Goal: Task Accomplishment & Management: Complete application form

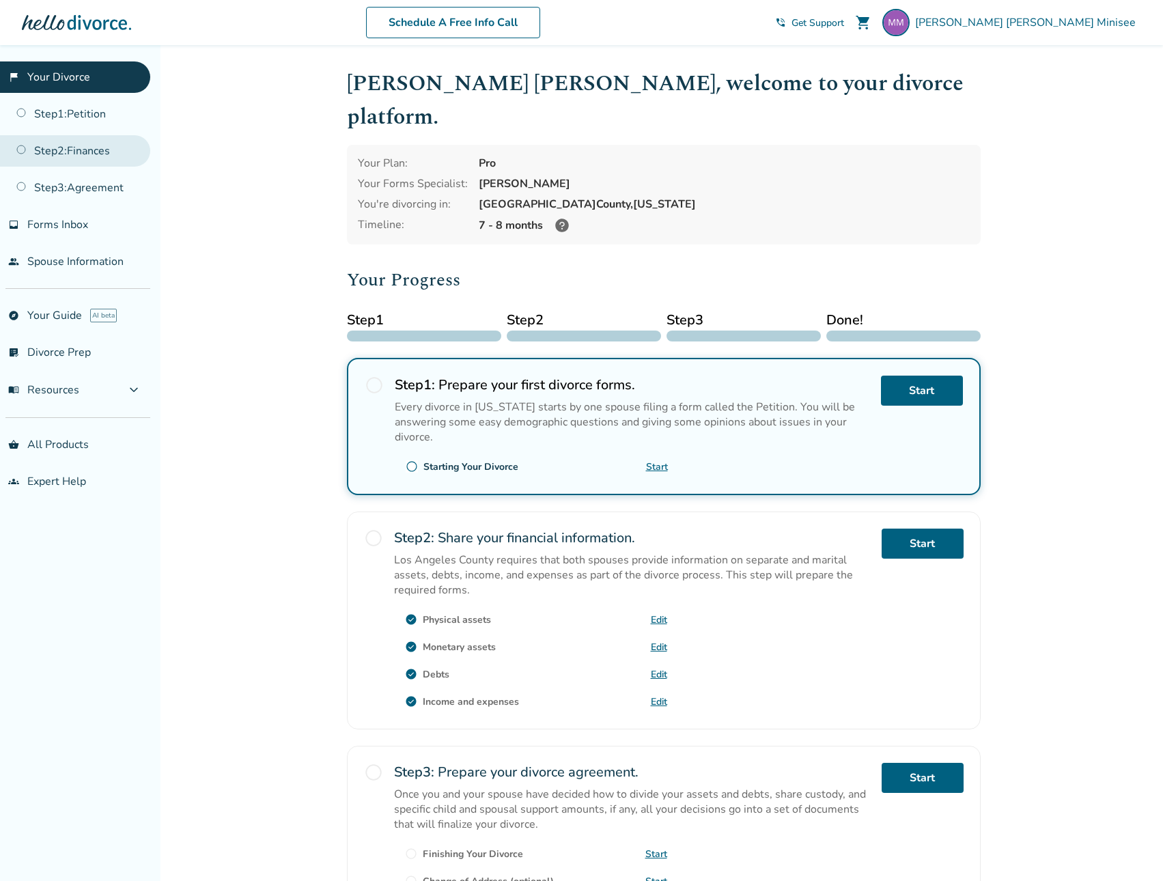
click at [83, 152] on link "Step 2 : Finances" at bounding box center [75, 150] width 150 height 31
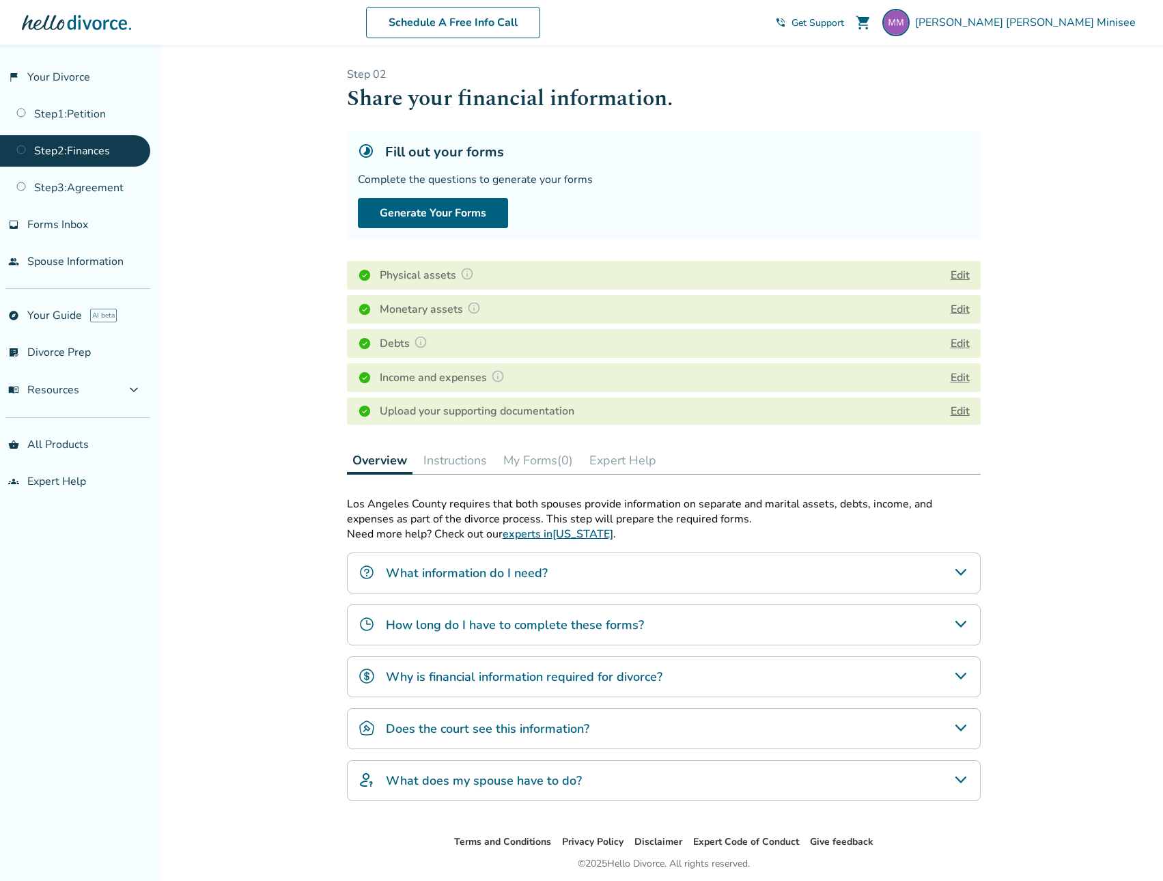
click at [547, 461] on button "My Forms (0)" at bounding box center [538, 460] width 81 height 27
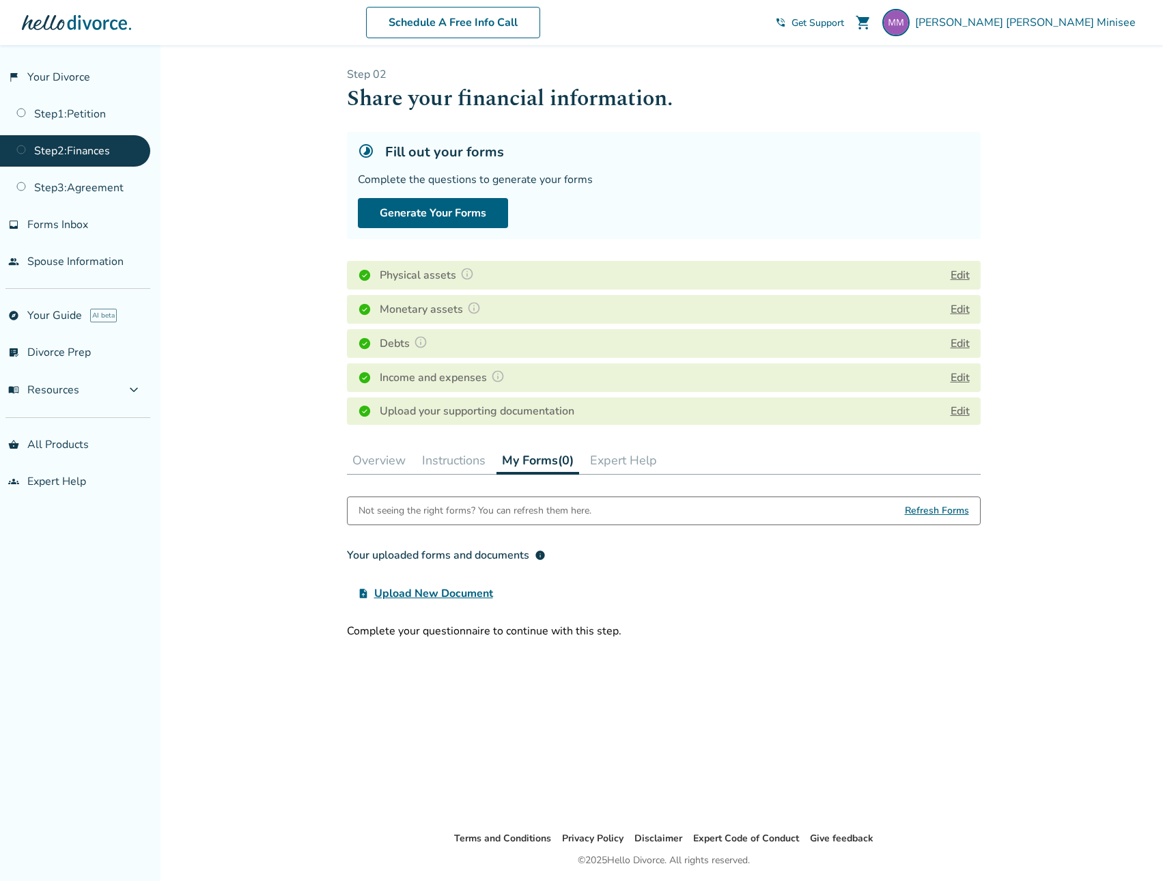
click at [964, 508] on span "Refresh Forms" at bounding box center [937, 510] width 64 height 27
click at [458, 409] on h4 "Upload your supporting documentation" at bounding box center [477, 411] width 195 height 16
click at [964, 408] on link "Edit" at bounding box center [960, 411] width 19 height 15
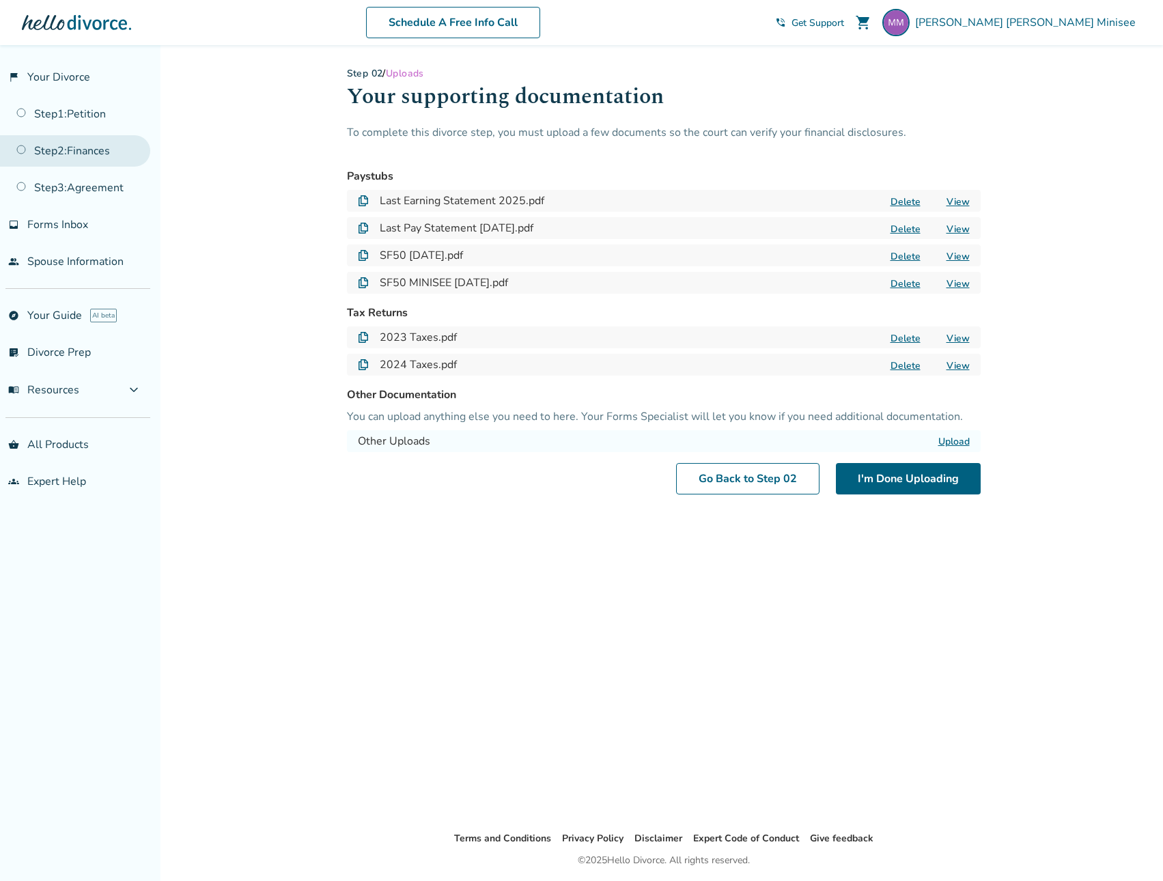
click at [69, 144] on link "Step 2 : Finances" at bounding box center [75, 150] width 150 height 31
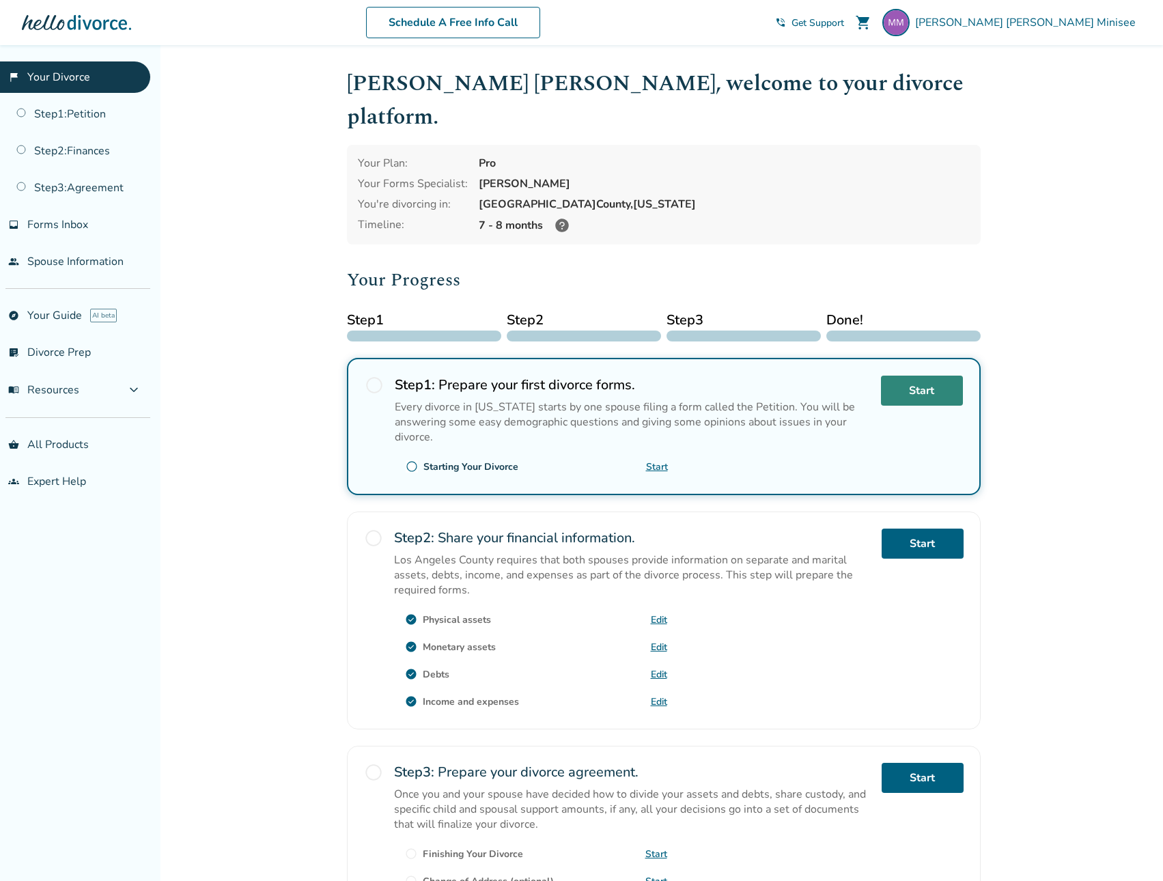
click at [918, 376] on link "Start" at bounding box center [922, 391] width 82 height 30
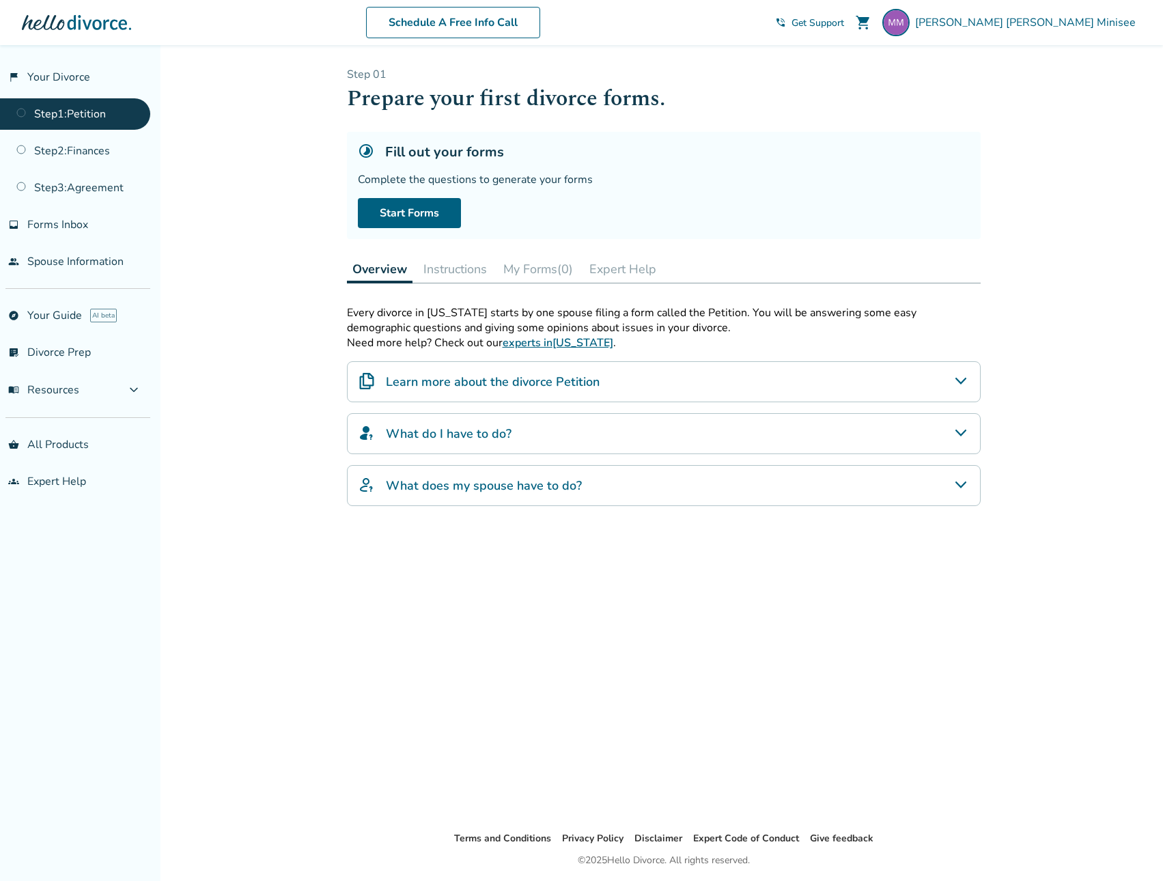
click at [457, 262] on button "Instructions" at bounding box center [455, 268] width 74 height 27
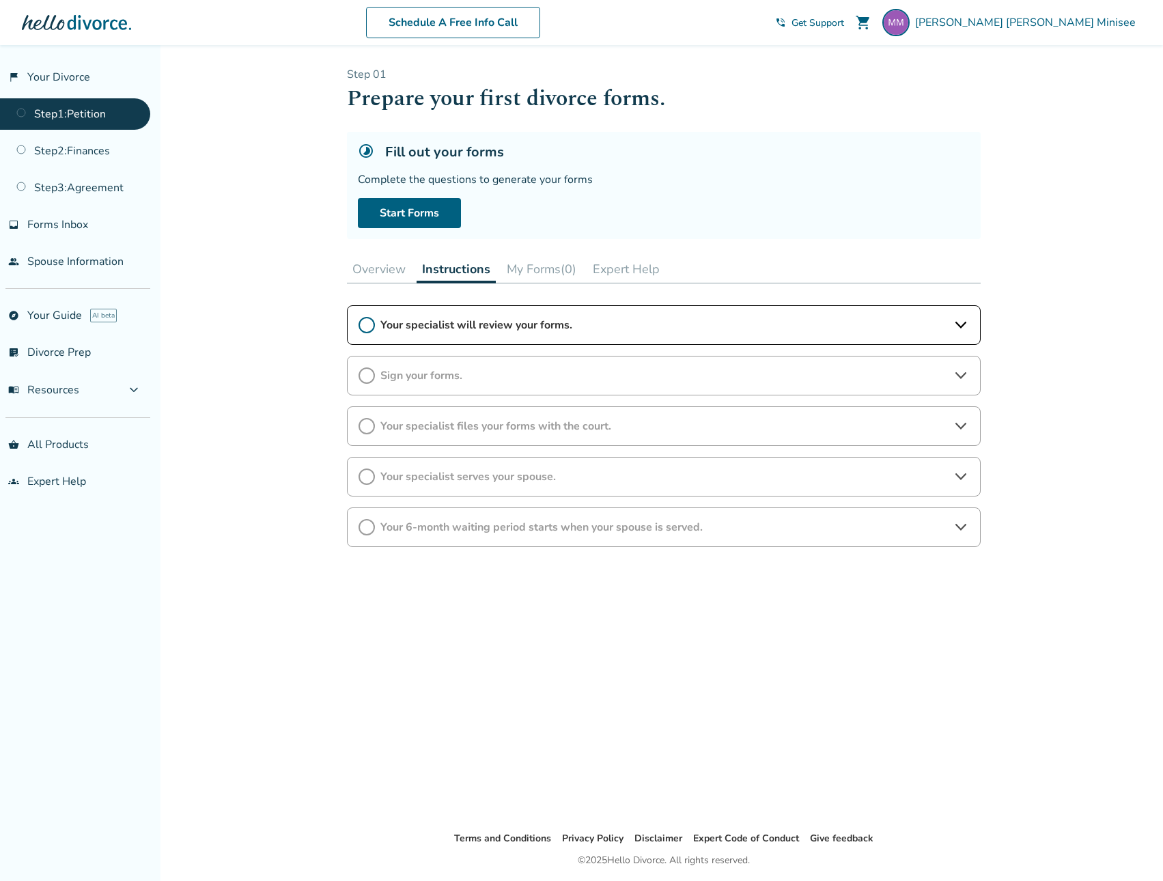
click at [469, 334] on div "Your specialist will review your forms." at bounding box center [664, 325] width 634 height 40
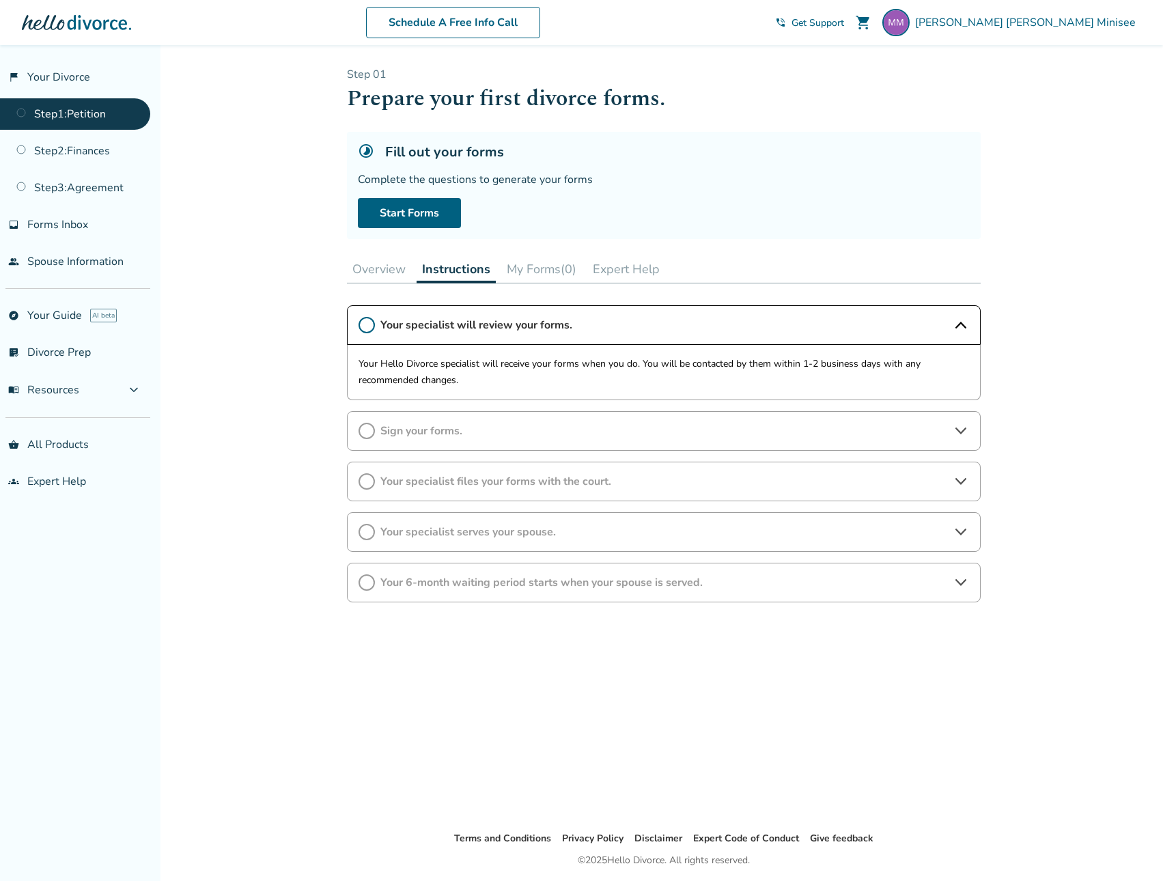
click at [370, 324] on icon at bounding box center [367, 325] width 16 height 16
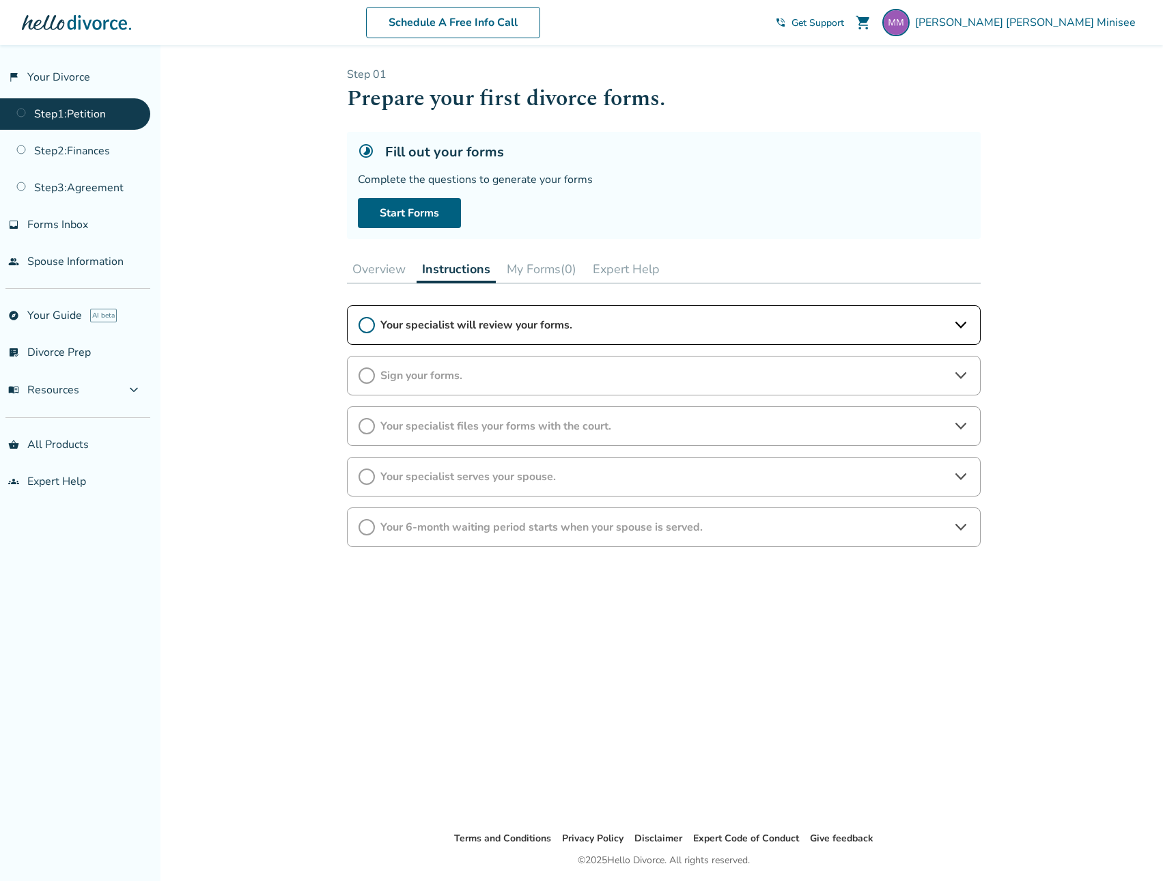
click at [958, 324] on icon at bounding box center [960, 325] width 11 height 7
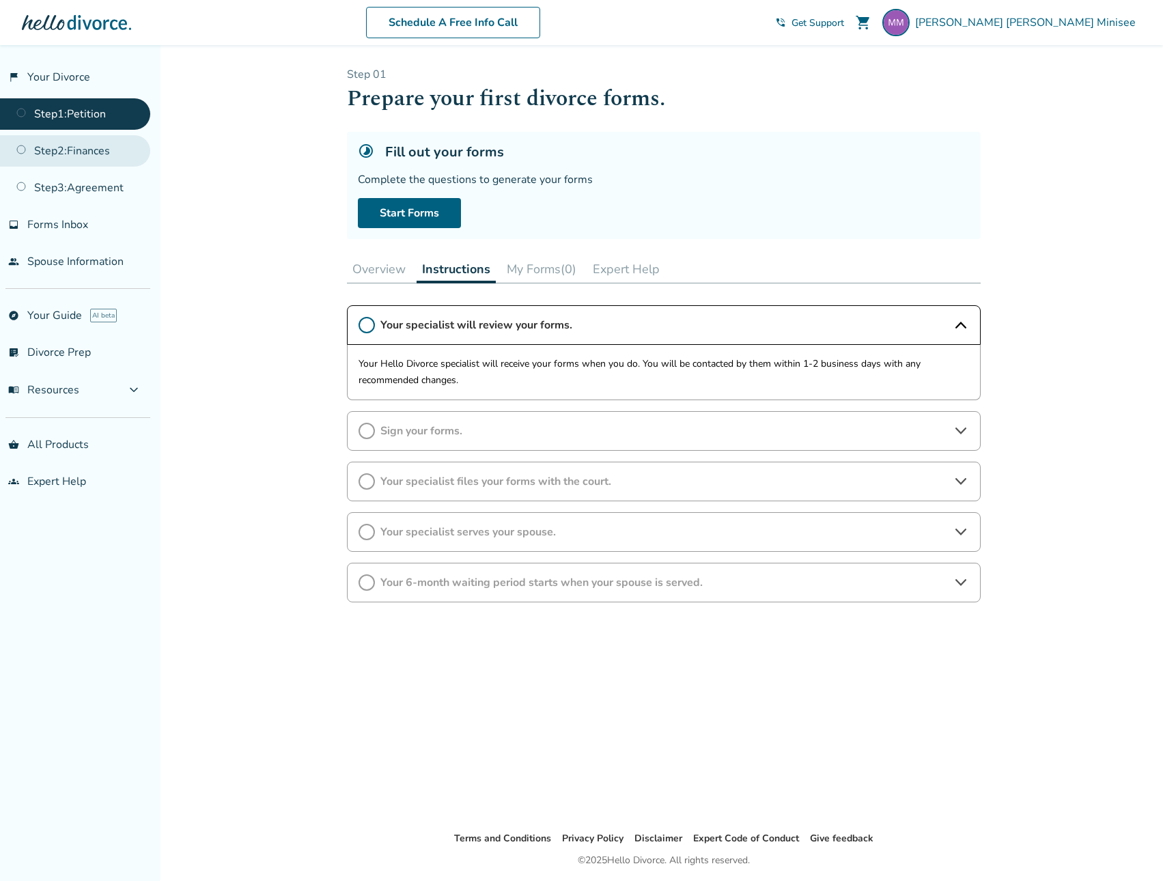
click at [51, 149] on link "Step 2 : Finances" at bounding box center [75, 150] width 150 height 31
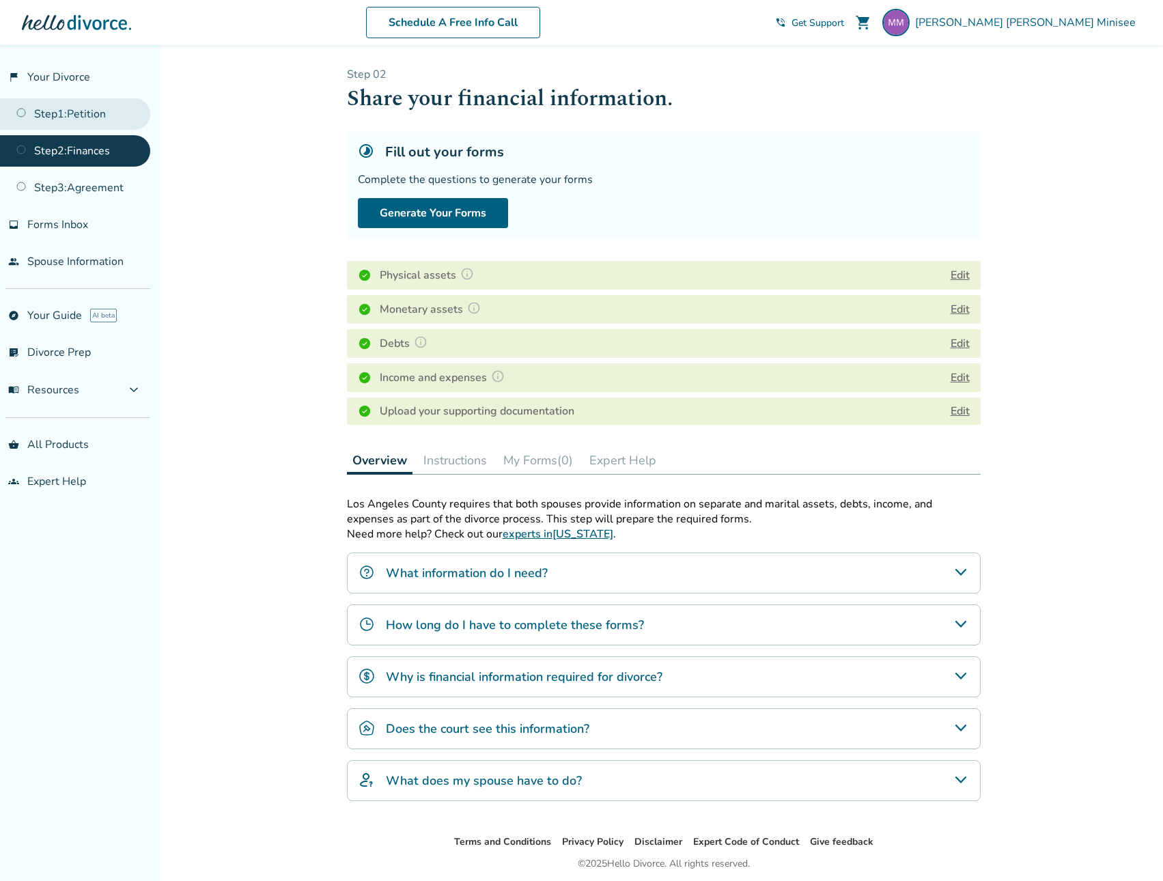
click at [55, 103] on link "Step 1 : Petition" at bounding box center [75, 113] width 150 height 31
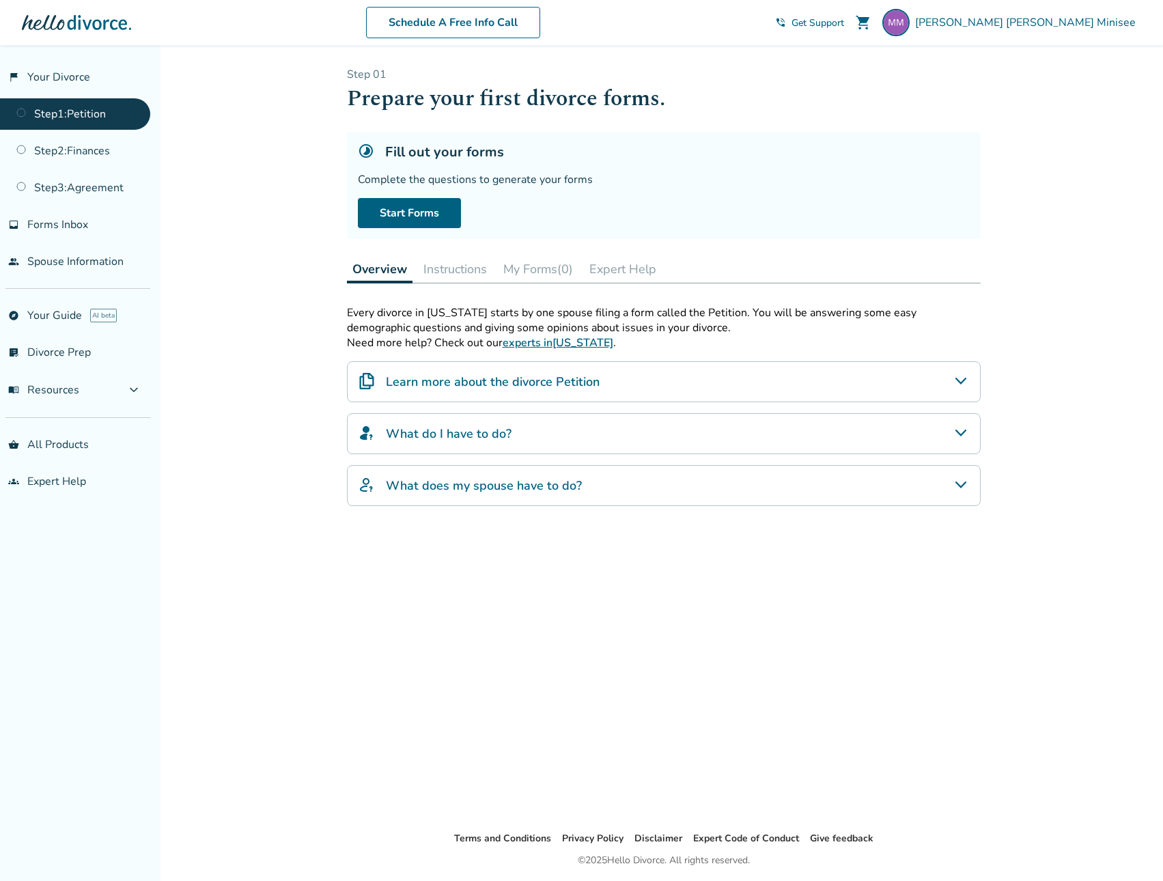
click at [443, 392] on div "Learn more about the divorce Petition" at bounding box center [664, 381] width 634 height 41
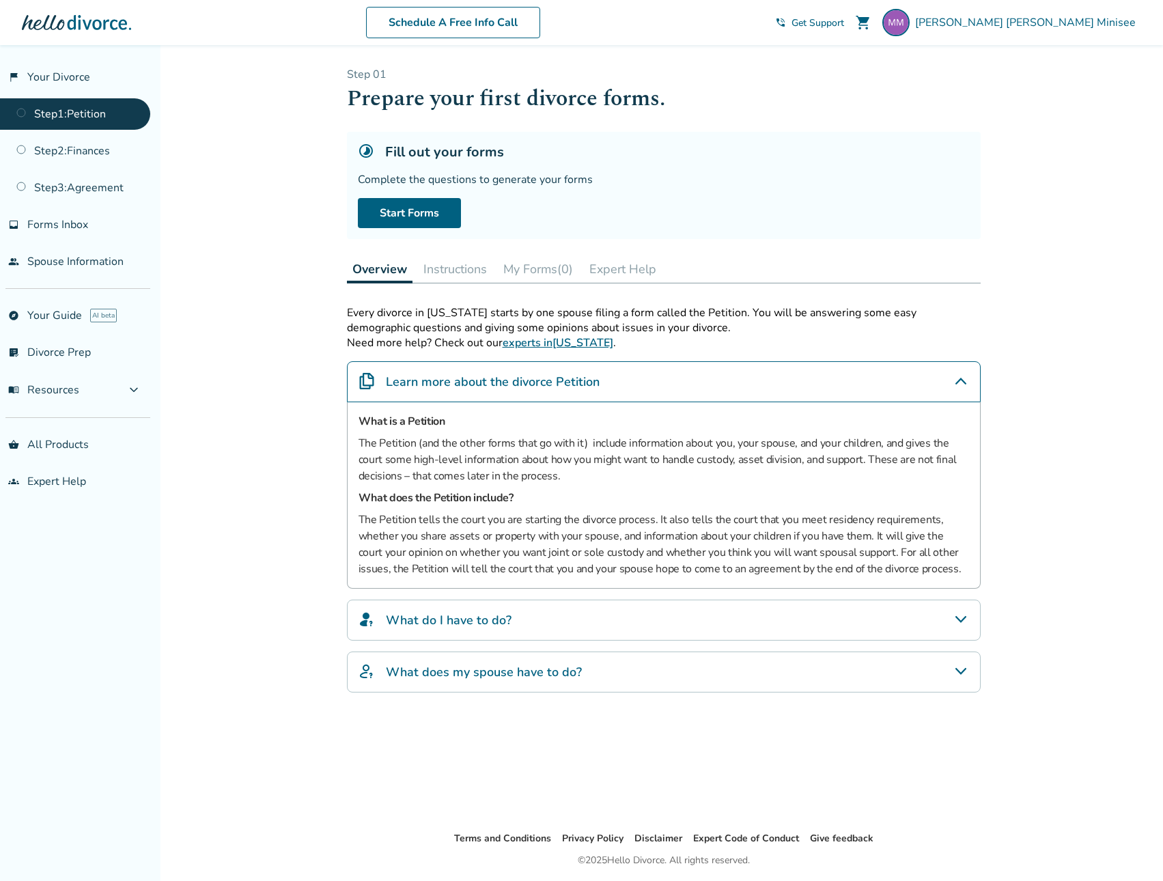
click at [471, 622] on h4 "What do I have to do?" at bounding box center [449, 620] width 126 height 18
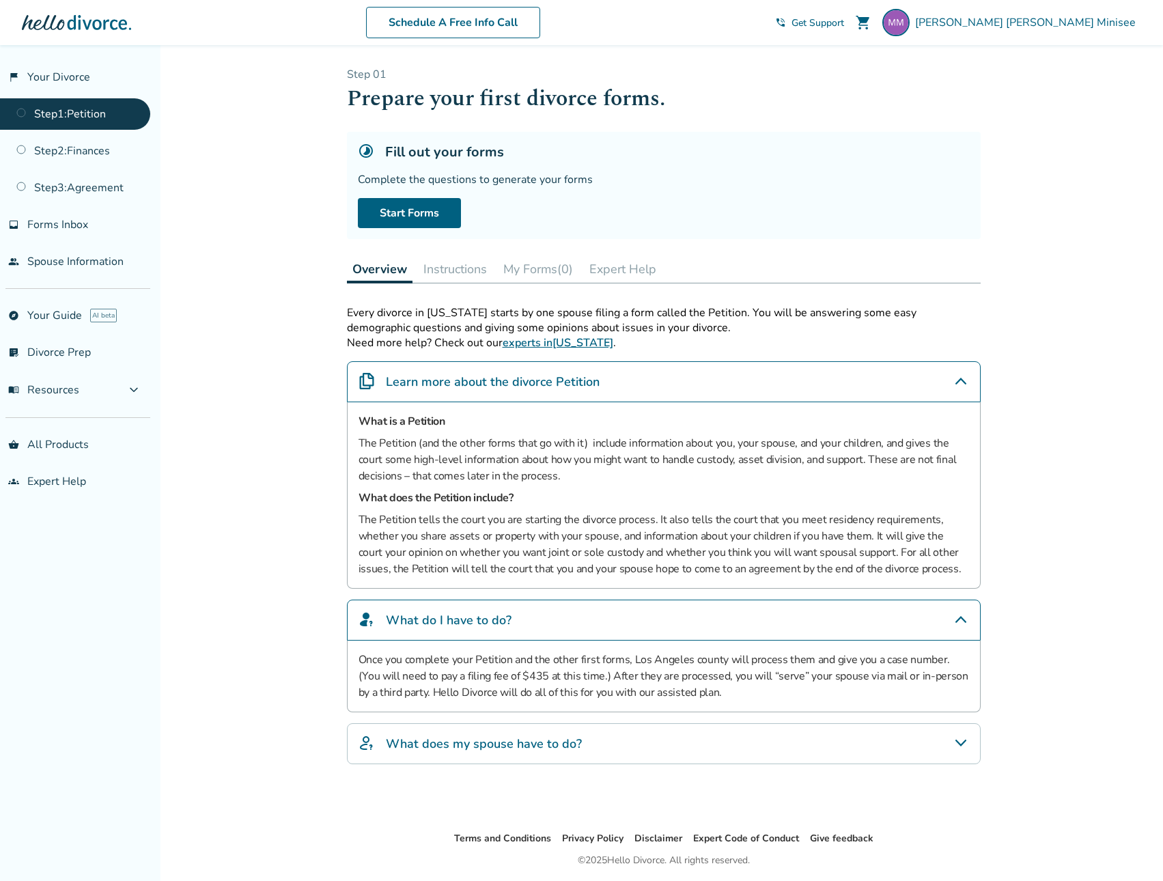
scroll to position [45, 0]
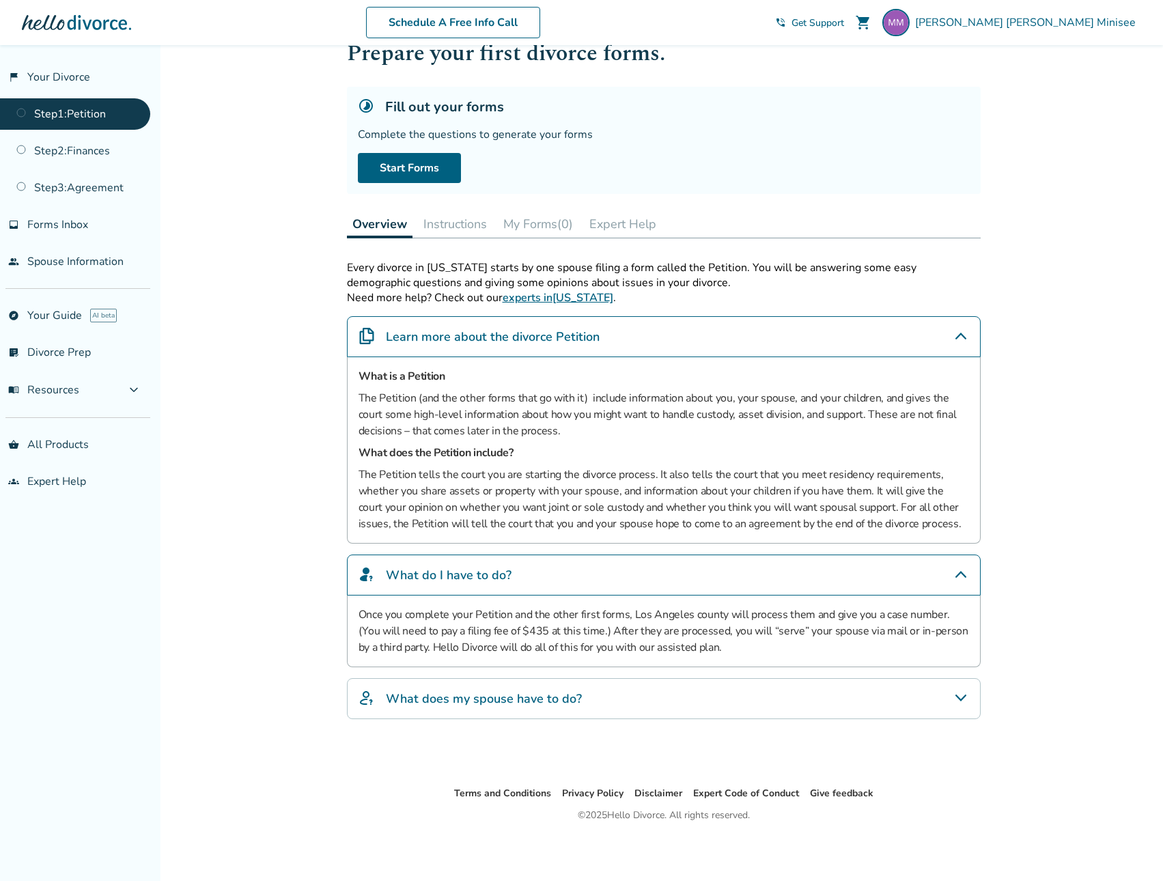
click at [582, 696] on div "What does my spouse have to do?" at bounding box center [664, 698] width 634 height 41
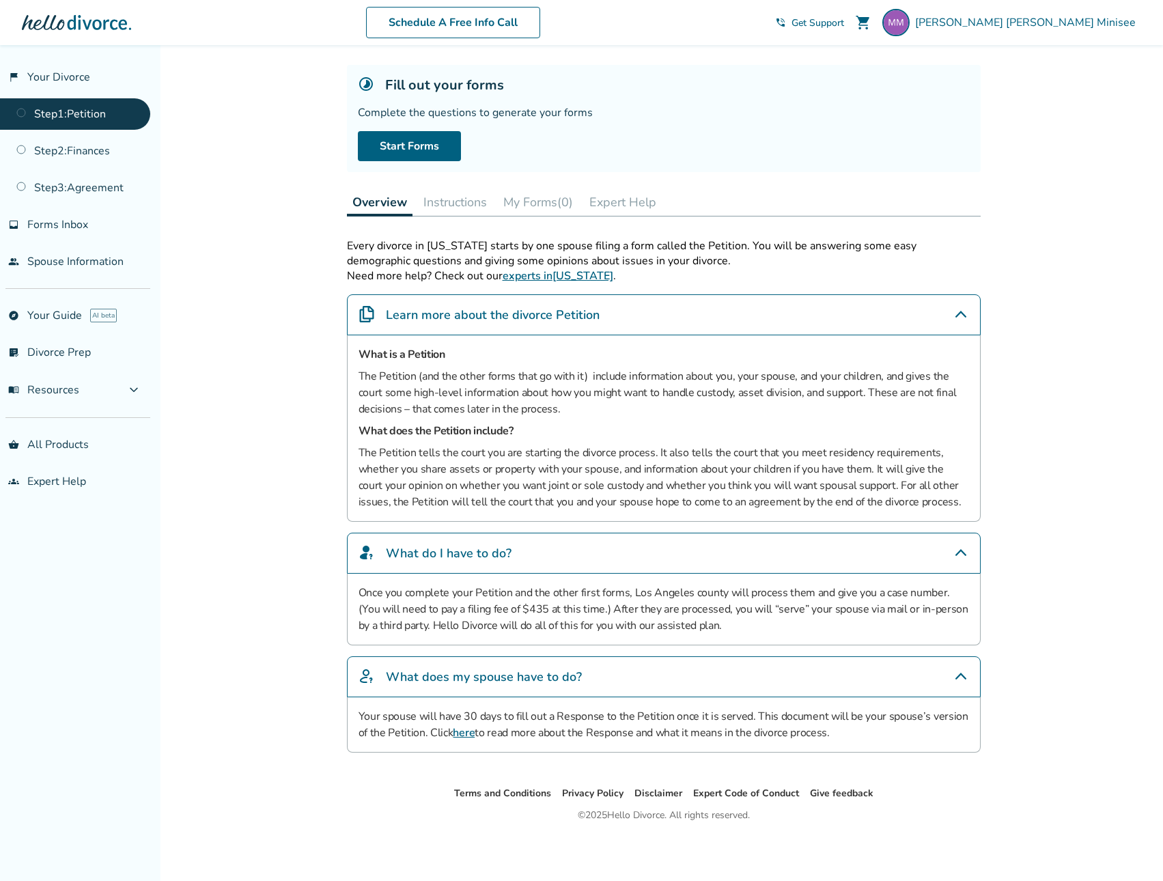
scroll to position [0, 0]
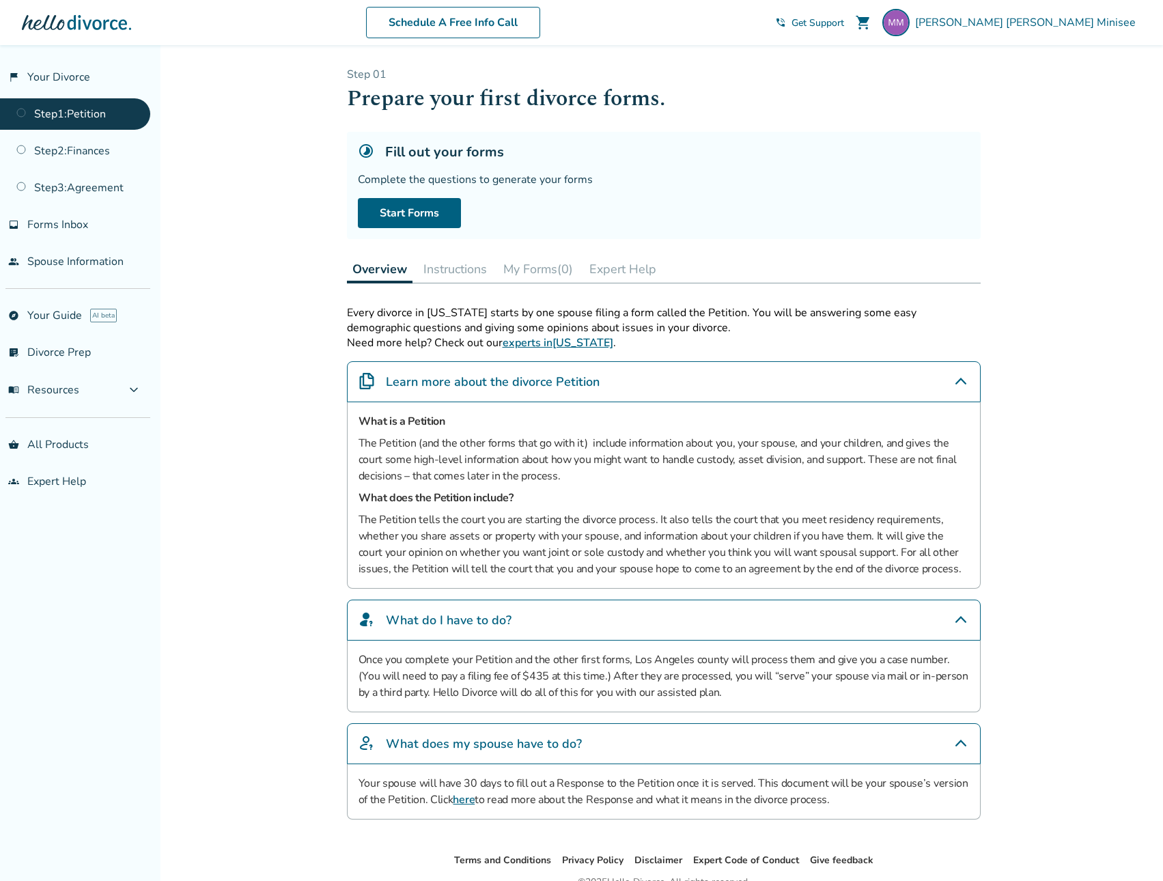
click at [466, 268] on button "Instructions" at bounding box center [455, 268] width 74 height 27
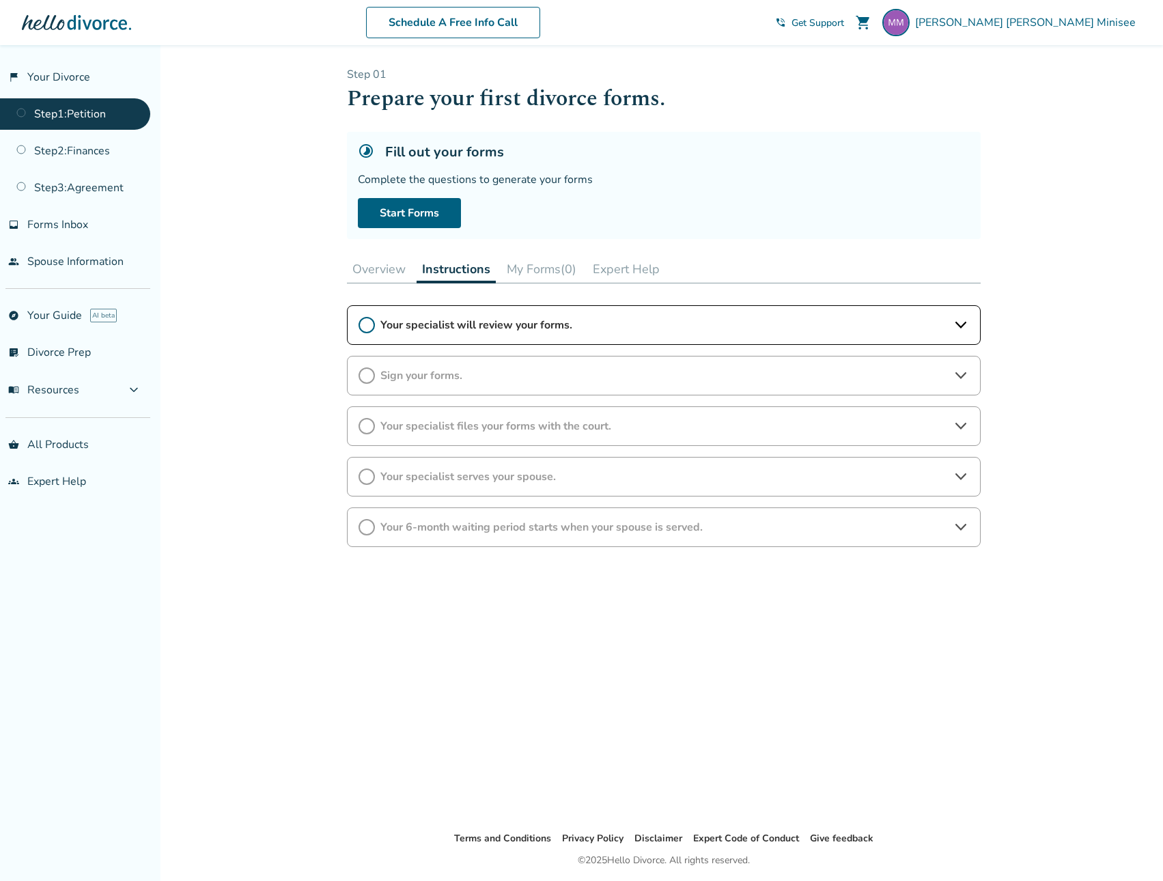
click at [482, 329] on span "Your specialist will review your forms." at bounding box center [663, 325] width 567 height 15
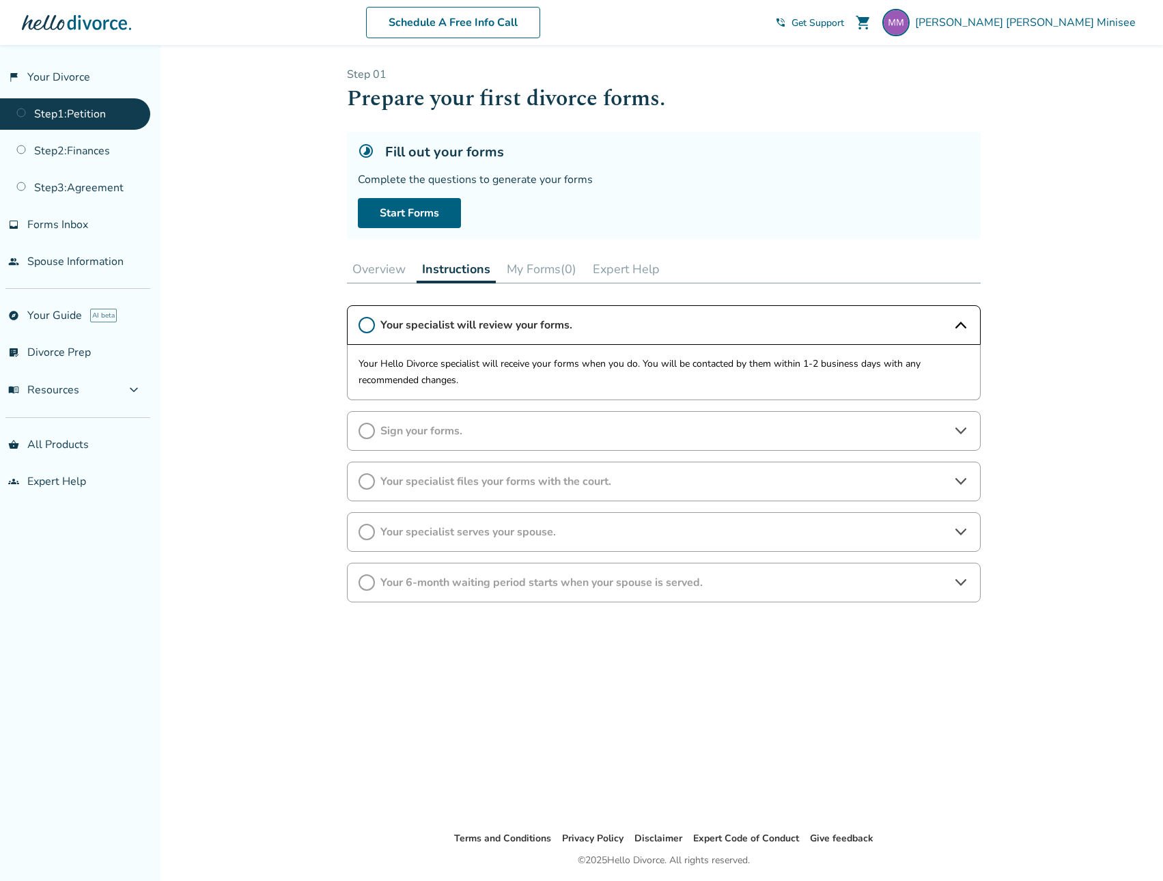
click at [494, 444] on div "Sign your forms." at bounding box center [664, 431] width 634 height 40
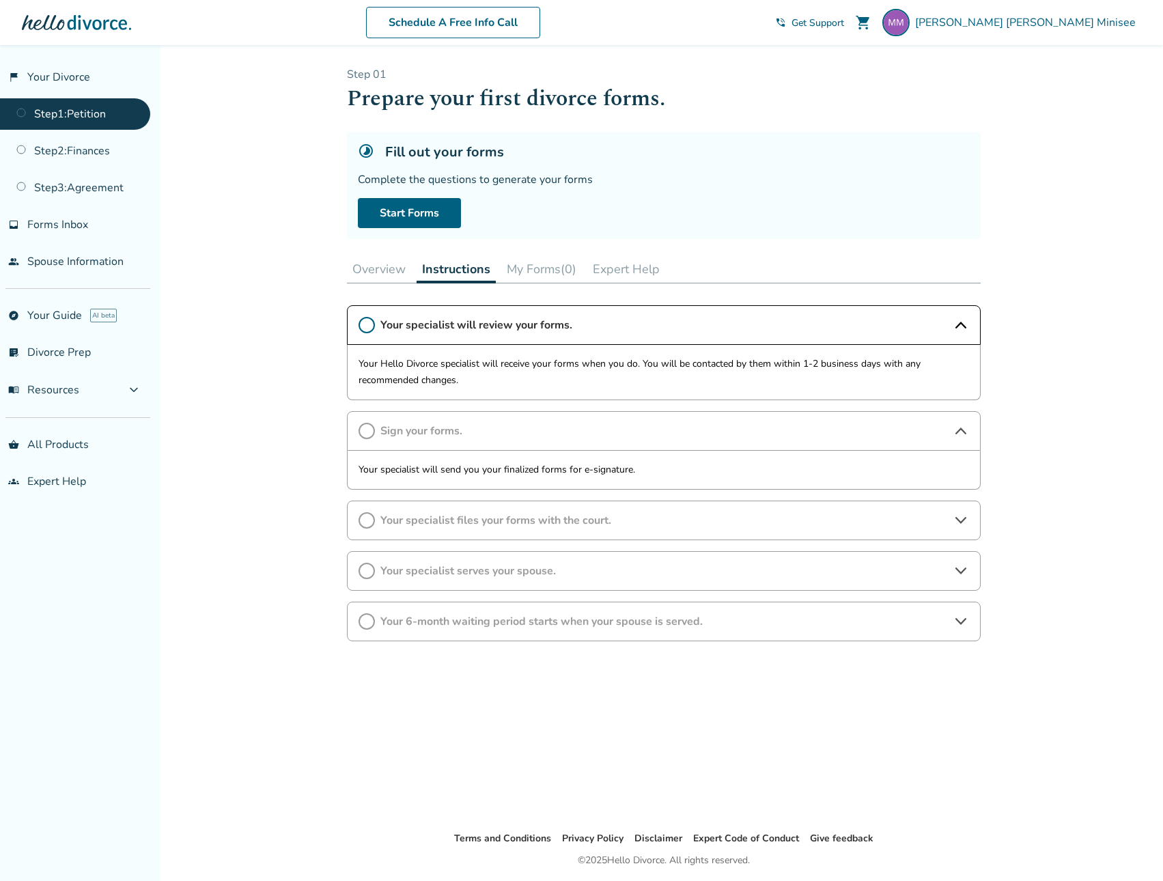
click at [502, 527] on span "Your specialist files your forms with the court." at bounding box center [663, 520] width 567 height 15
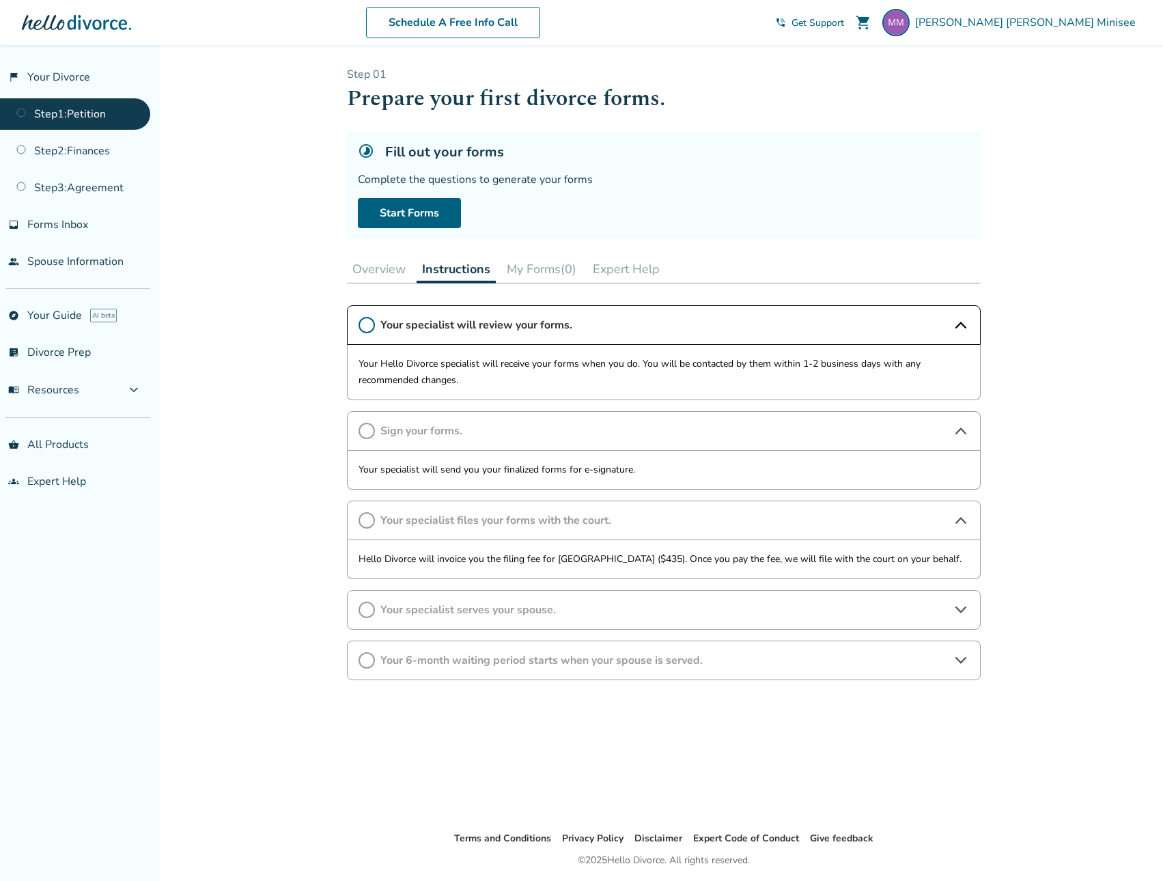
drag, startPoint x: 527, startPoint y: 615, endPoint x: 538, endPoint y: 626, distance: 15.9
click at [528, 615] on span "Your specialist serves your spouse." at bounding box center [663, 609] width 567 height 15
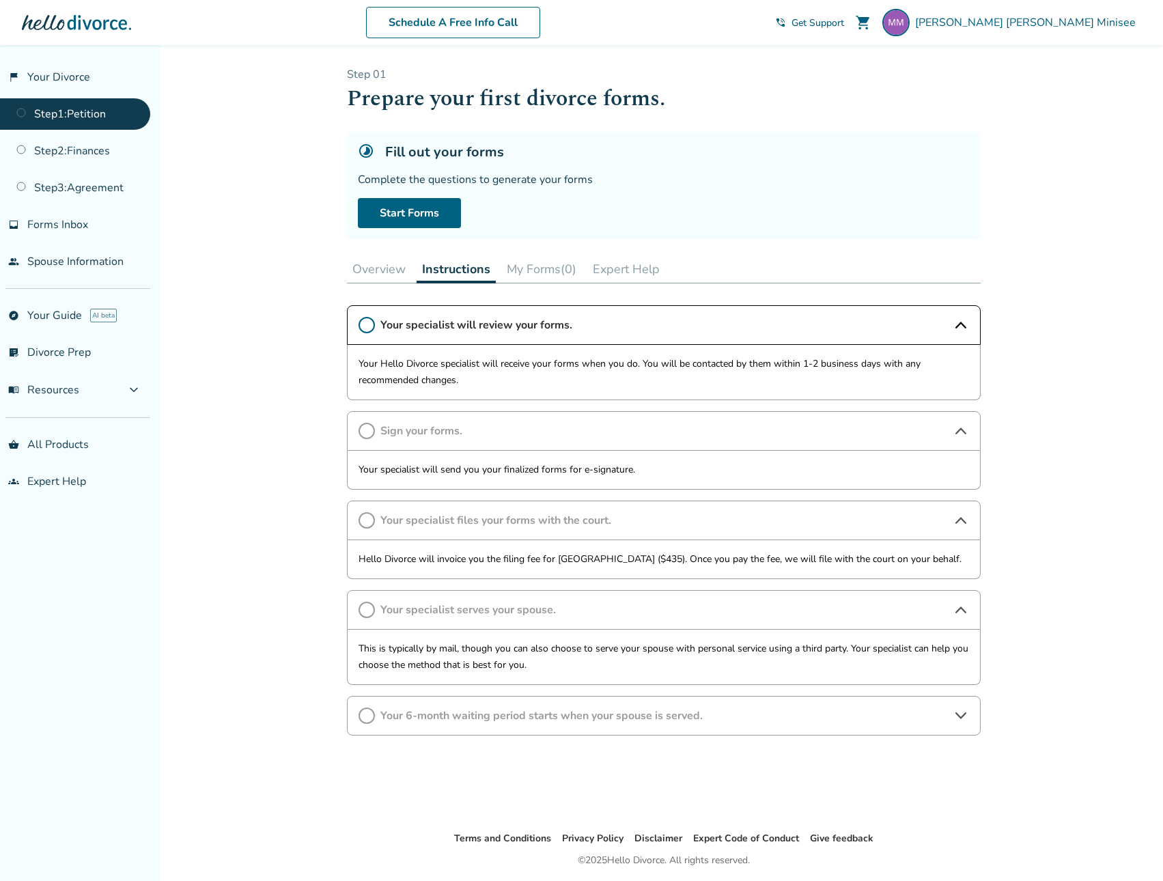
click at [643, 712] on span "Your 6-month waiting period starts when your spouse is served." at bounding box center [663, 715] width 567 height 15
click at [547, 267] on button "My Forms (0)" at bounding box center [541, 268] width 81 height 27
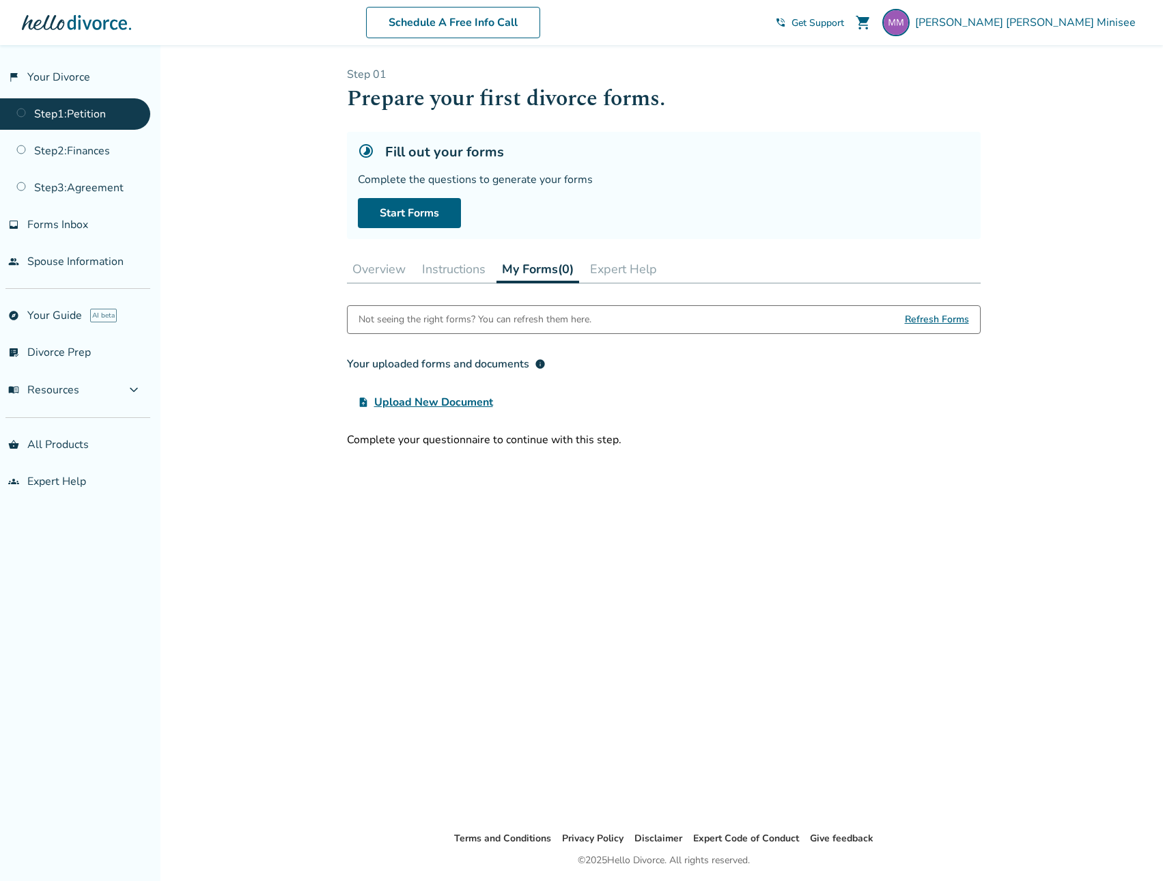
click at [940, 479] on div "Not seeing the right forms? You can refresh them here. Refresh Forms Your uploa…" at bounding box center [664, 556] width 634 height 503
click at [565, 443] on div "Complete your questionnaire to continue with this step." at bounding box center [664, 439] width 634 height 15
click at [399, 212] on link "Start Forms" at bounding box center [409, 213] width 103 height 30
